Goal: Task Accomplishment & Management: Use online tool/utility

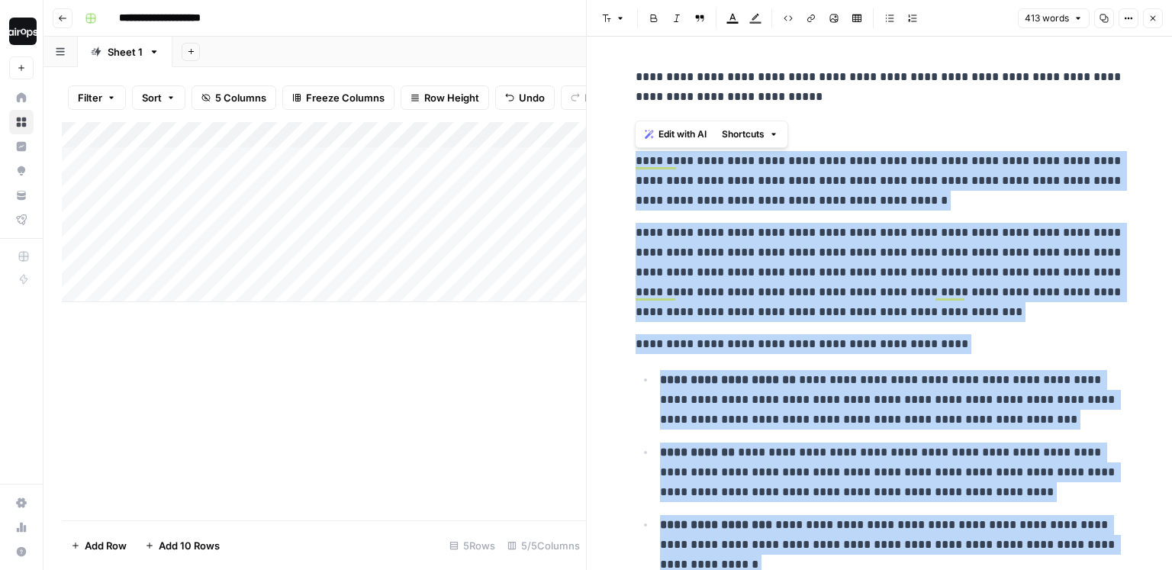
click at [270, 211] on div "Add Column" at bounding box center [324, 212] width 524 height 180
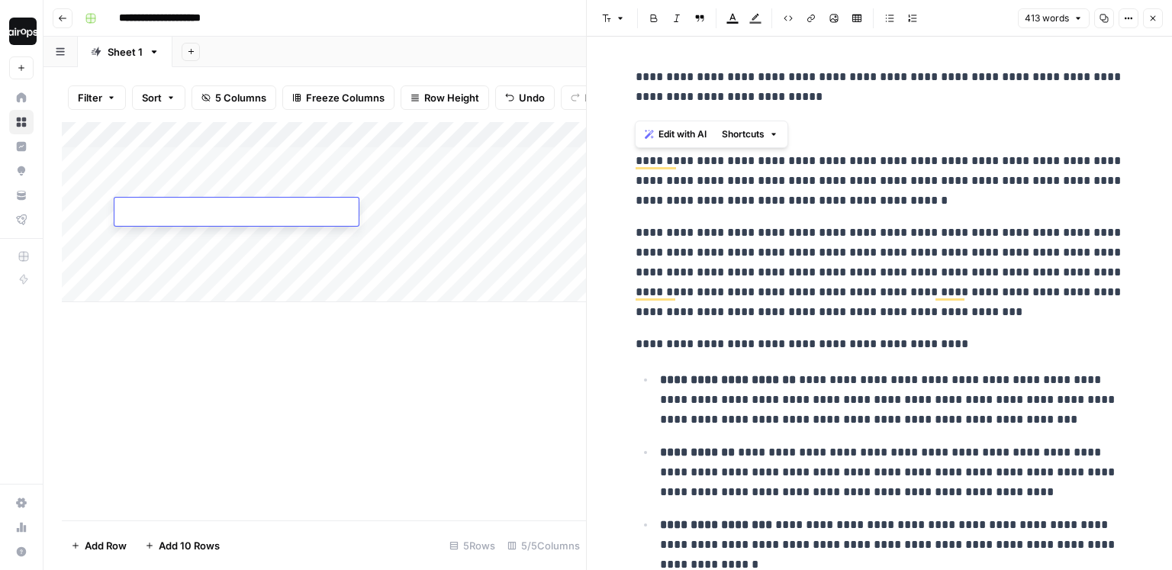
click at [270, 211] on textarea at bounding box center [236, 212] width 244 height 21
type textarea "**********"
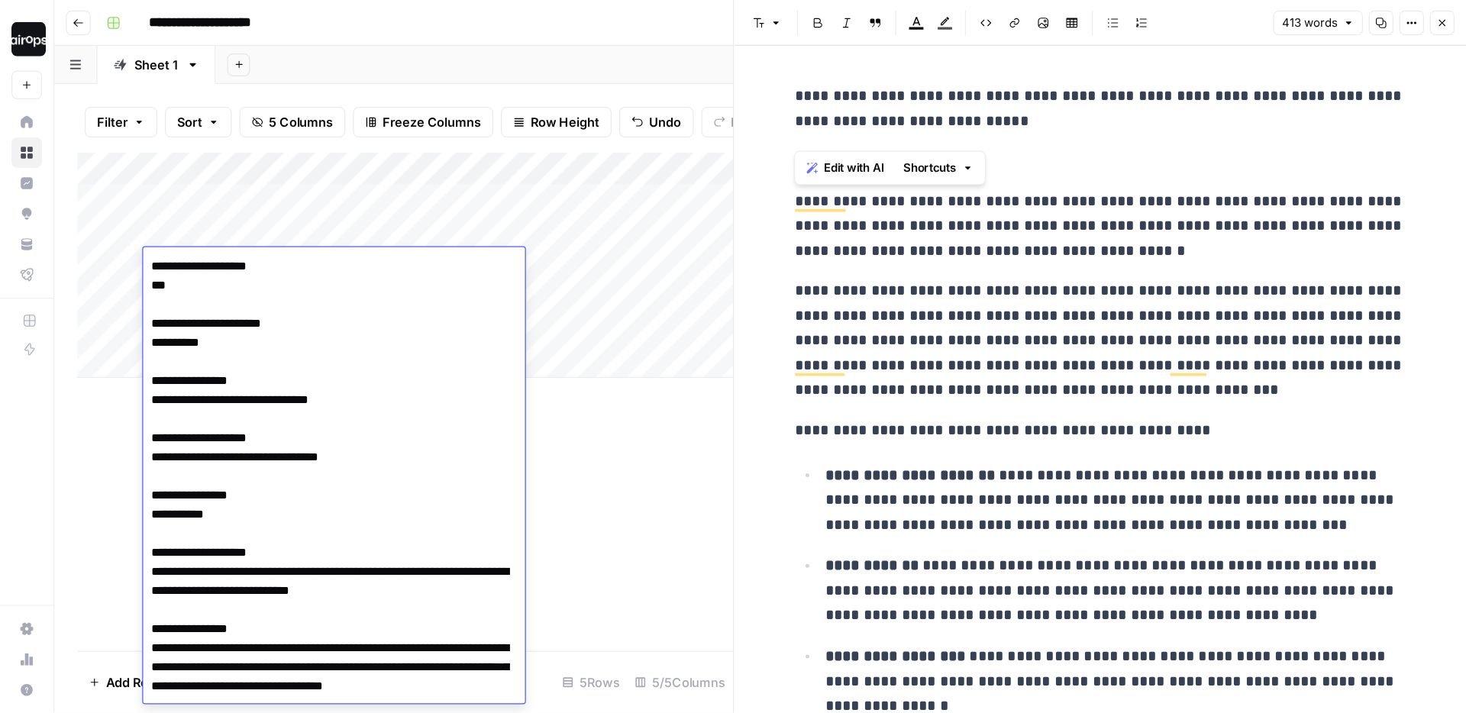
scroll to position [8877, 0]
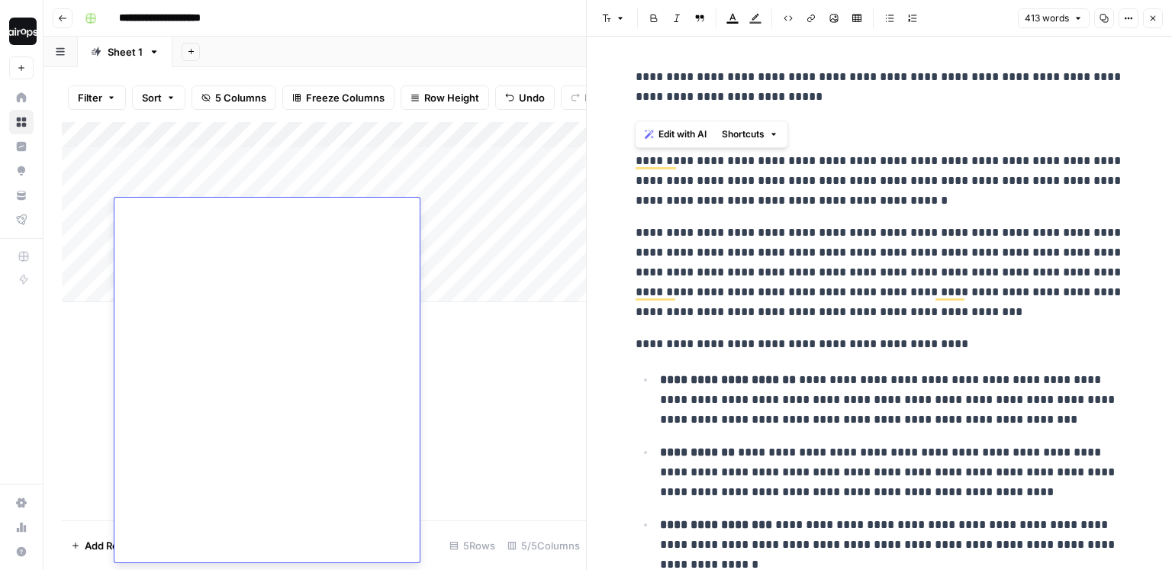
click at [469, 209] on div "Add Column" at bounding box center [324, 212] width 524 height 180
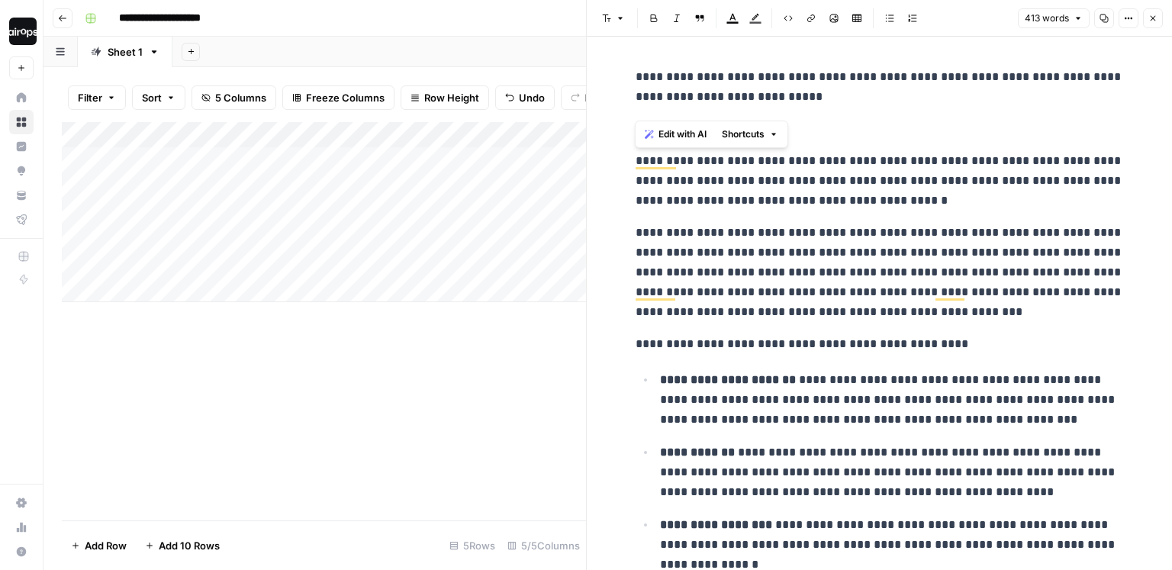
click at [469, 209] on div "Add Column" at bounding box center [324, 212] width 524 height 180
click at [469, 209] on textarea at bounding box center [456, 212] width 244 height 21
click at [1147, 15] on button "Close" at bounding box center [1153, 18] width 20 height 20
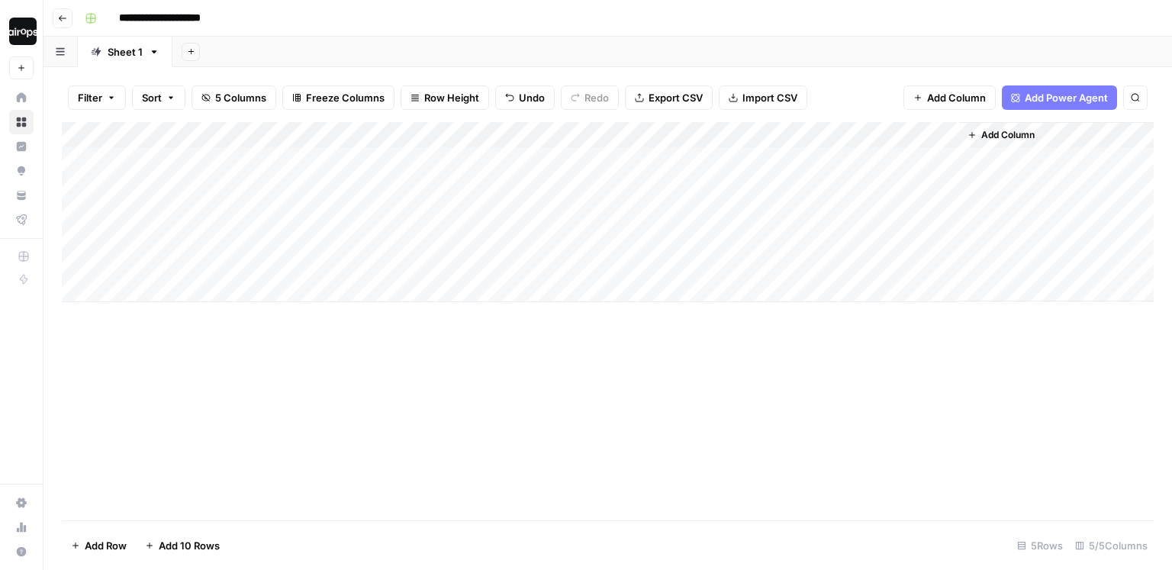
click at [465, 208] on div "Add Column" at bounding box center [608, 212] width 1092 height 180
click at [465, 208] on textarea at bounding box center [456, 212] width 244 height 21
type textarea "********"
type textarea "*****"
click at [740, 212] on div "Add Column" at bounding box center [608, 212] width 1092 height 180
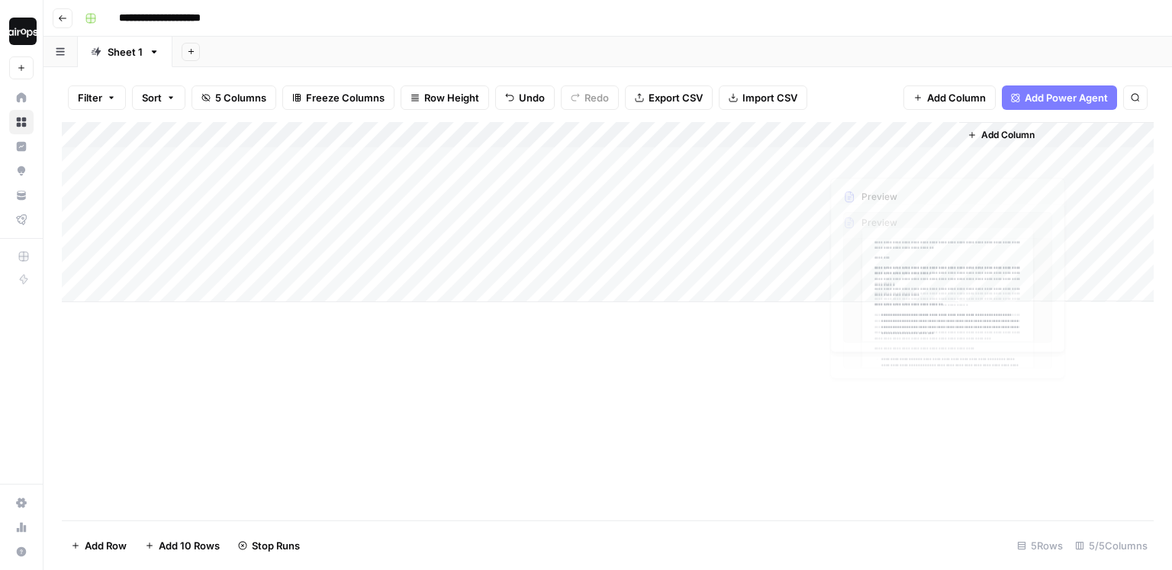
click at [863, 86] on div "Filter Sort 5 Columns Freeze Columns Row Height Undo Redo Export CSV Import CSV…" at bounding box center [608, 97] width 1092 height 49
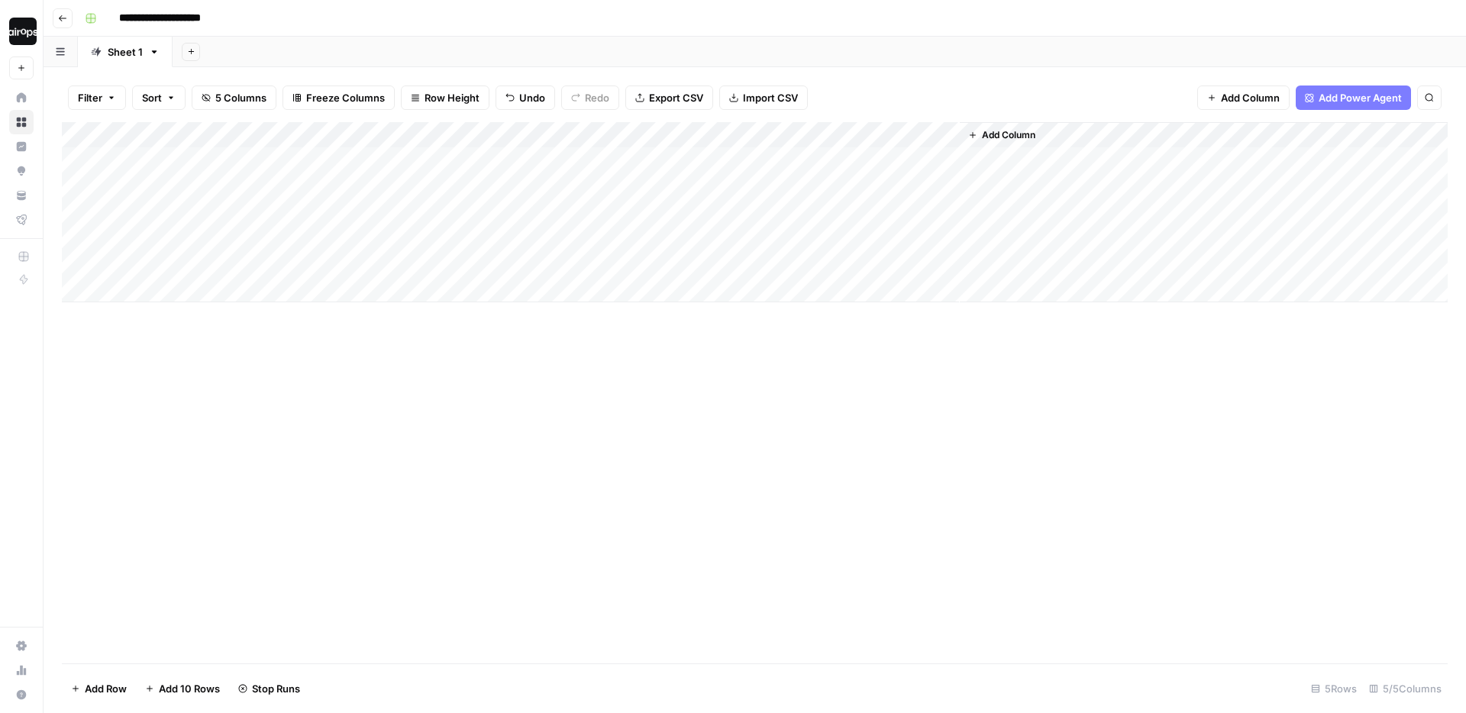
click at [452, 93] on span "Row Height" at bounding box center [451, 97] width 55 height 15
click at [451, 178] on span "Medium" at bounding box center [484, 171] width 110 height 15
click at [434, 95] on span "Row Height" at bounding box center [451, 97] width 55 height 15
click at [439, 144] on span "Small" at bounding box center [484, 150] width 110 height 15
click at [604, 55] on div "Add Sheet" at bounding box center [819, 52] width 1293 height 31
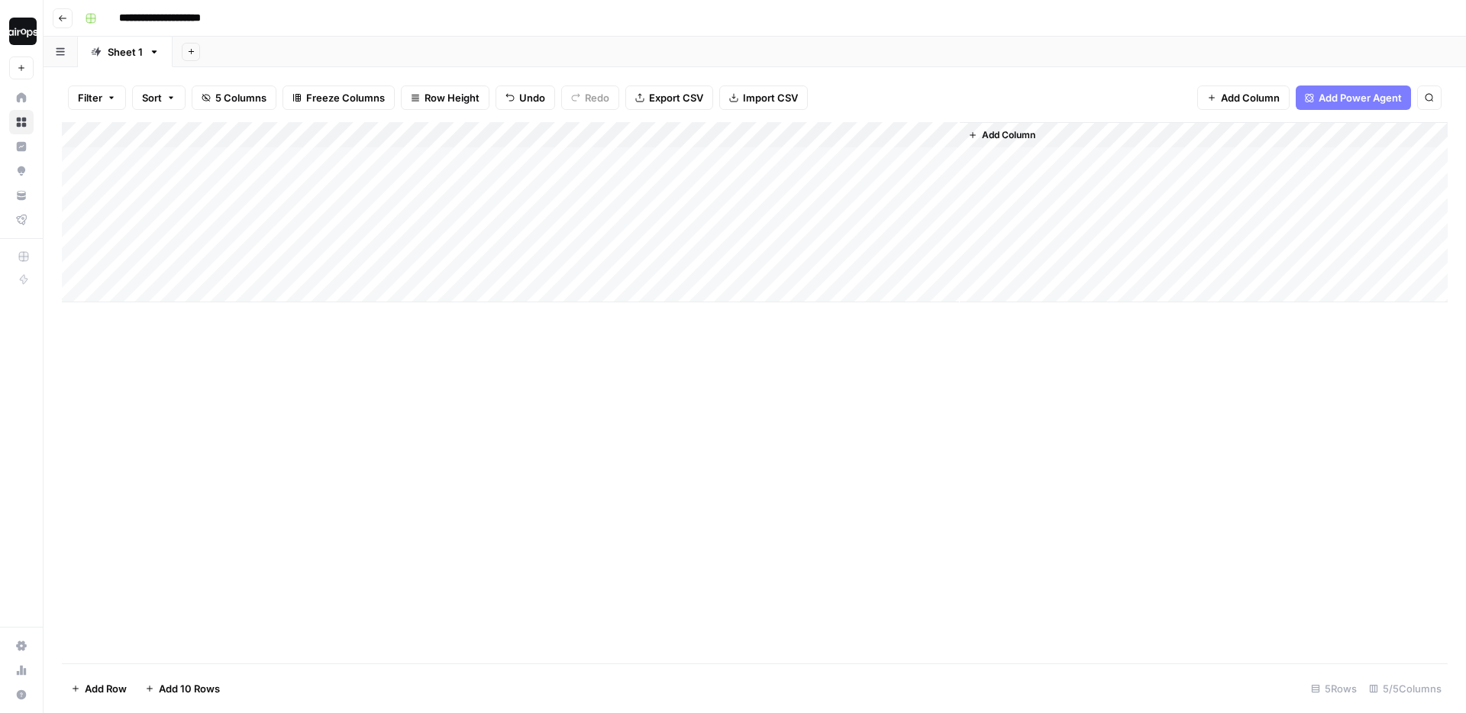
click at [604, 55] on div "Add Sheet" at bounding box center [819, 52] width 1293 height 31
click at [904, 211] on div "Add Column" at bounding box center [754, 212] width 1385 height 180
click at [946, 209] on div "Add Column" at bounding box center [754, 212] width 1385 height 180
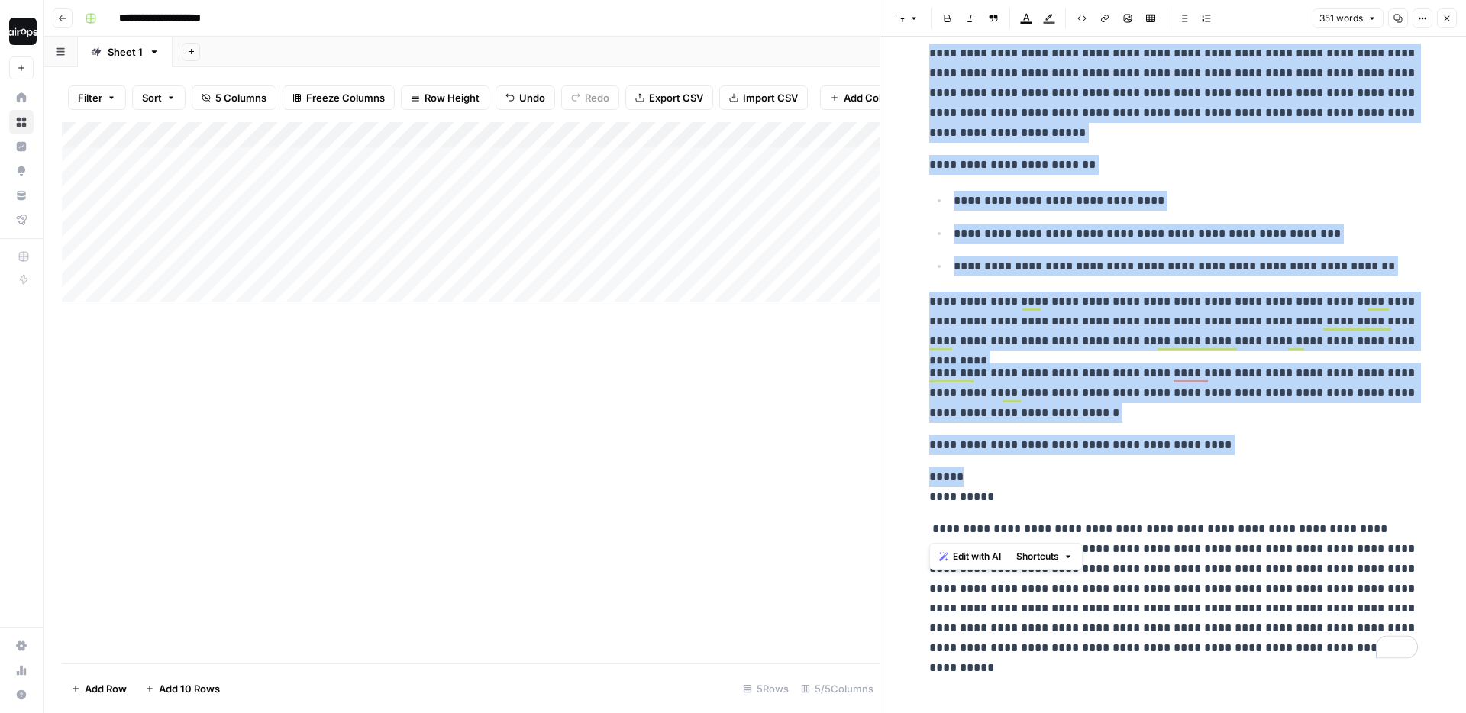
scroll to position [271, 0]
drag, startPoint x: 930, startPoint y: 161, endPoint x: 1215, endPoint y: 454, distance: 409.1
click at [1172, 454] on div "**********" at bounding box center [1173, 227] width 507 height 874
copy div "**********"
